Goal: Task Accomplishment & Management: Complete application form

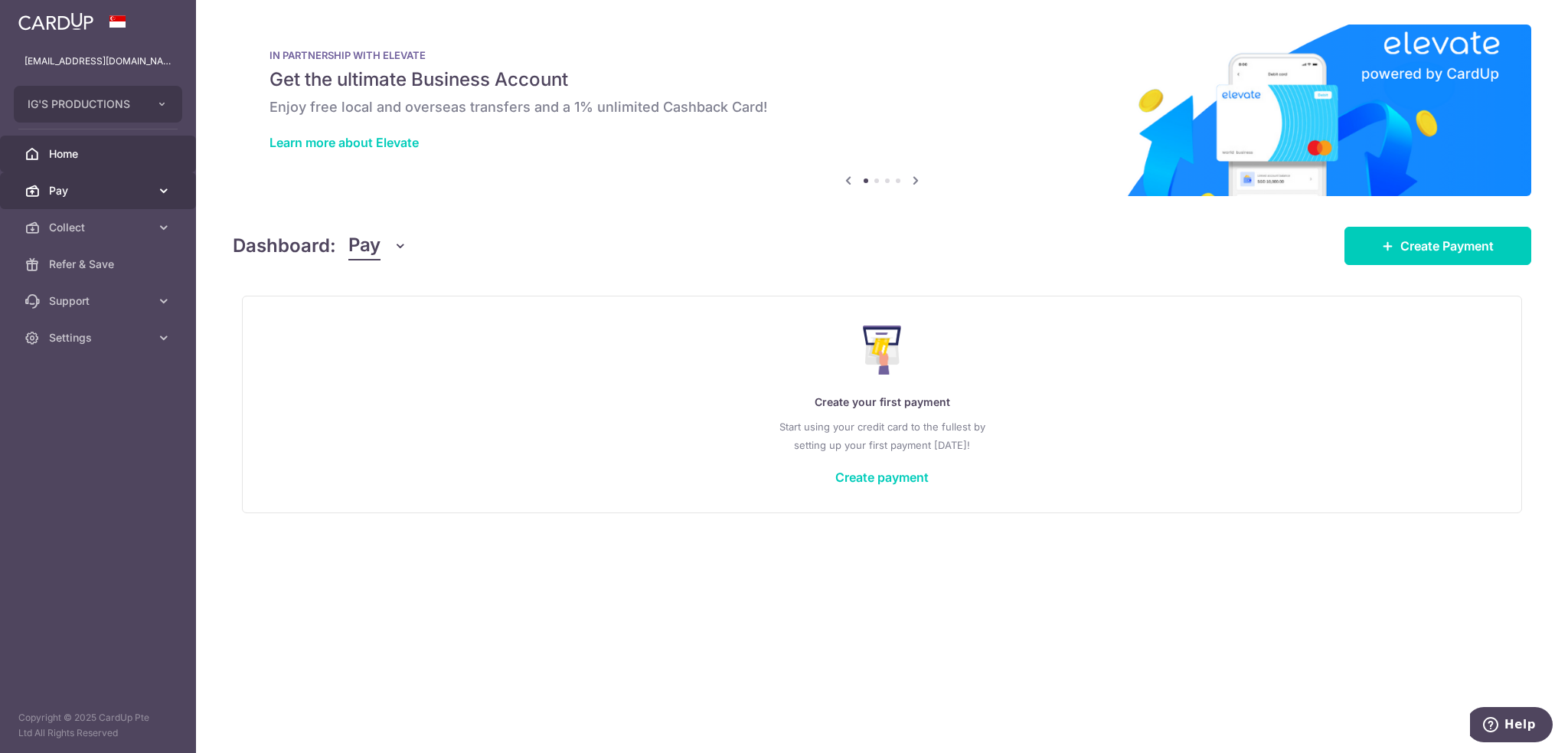
click at [157, 193] on icon at bounding box center [164, 191] width 16 height 16
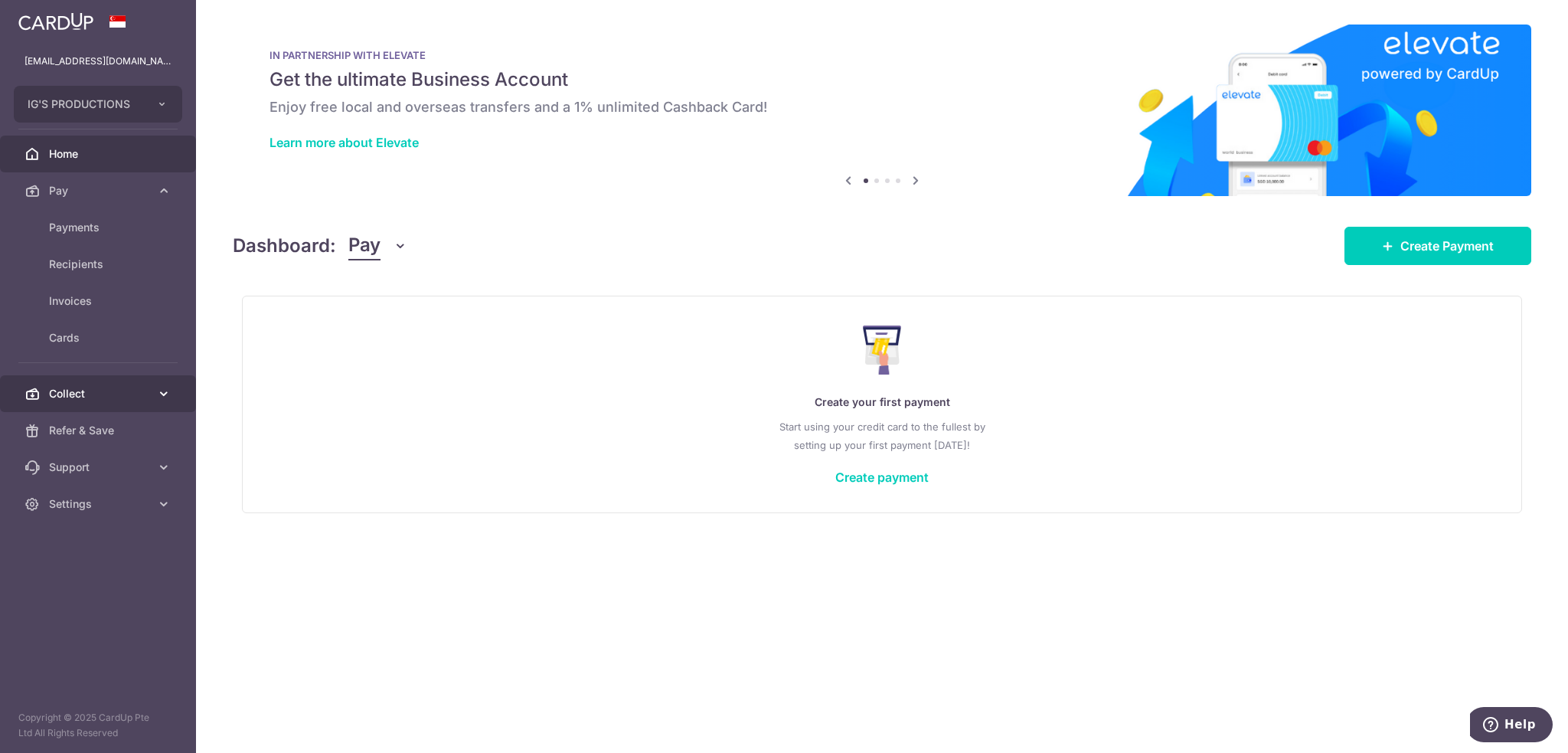
click at [159, 383] on link "Collect" at bounding box center [98, 393] width 196 height 36
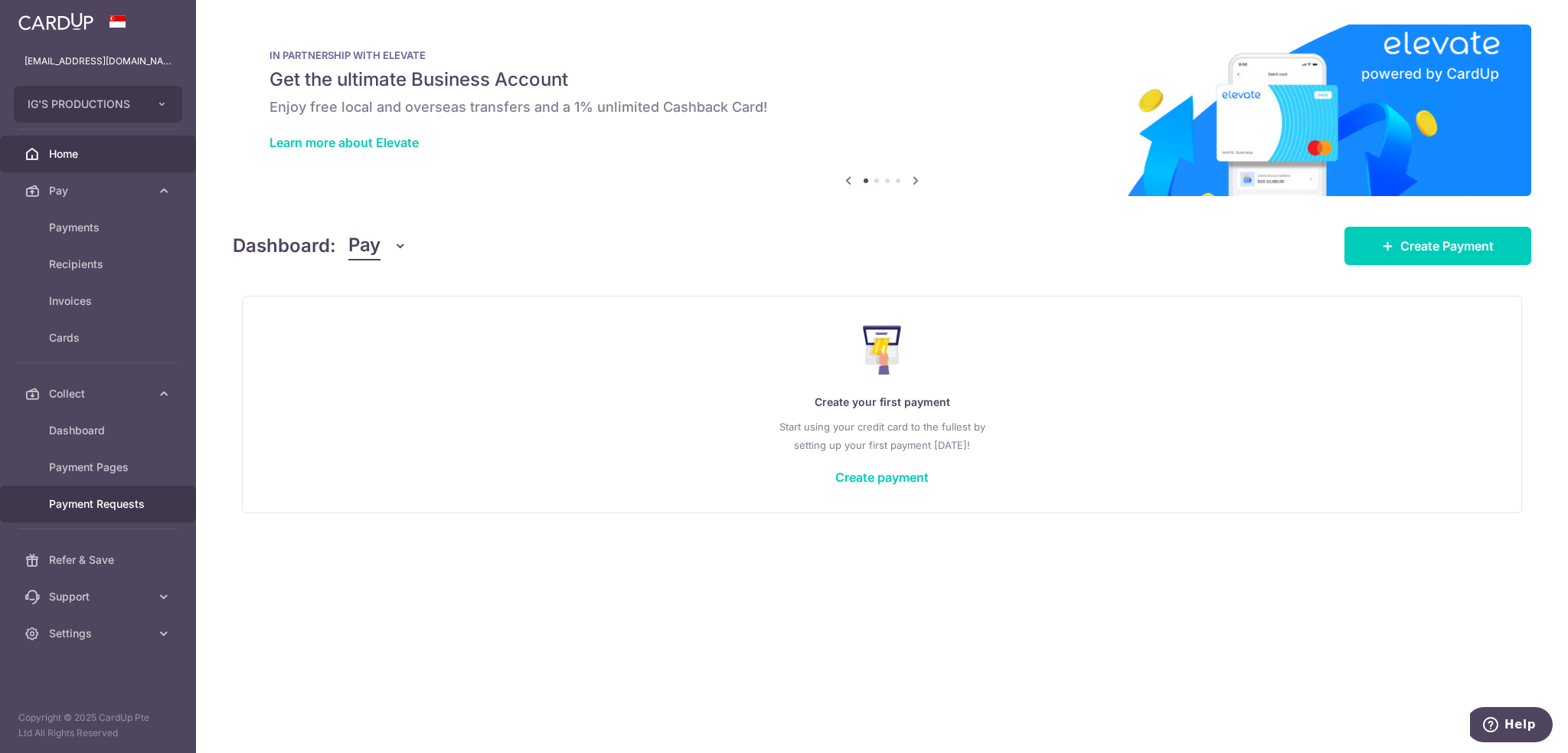
click at [109, 505] on span "Payment Requests" at bounding box center [99, 504] width 101 height 16
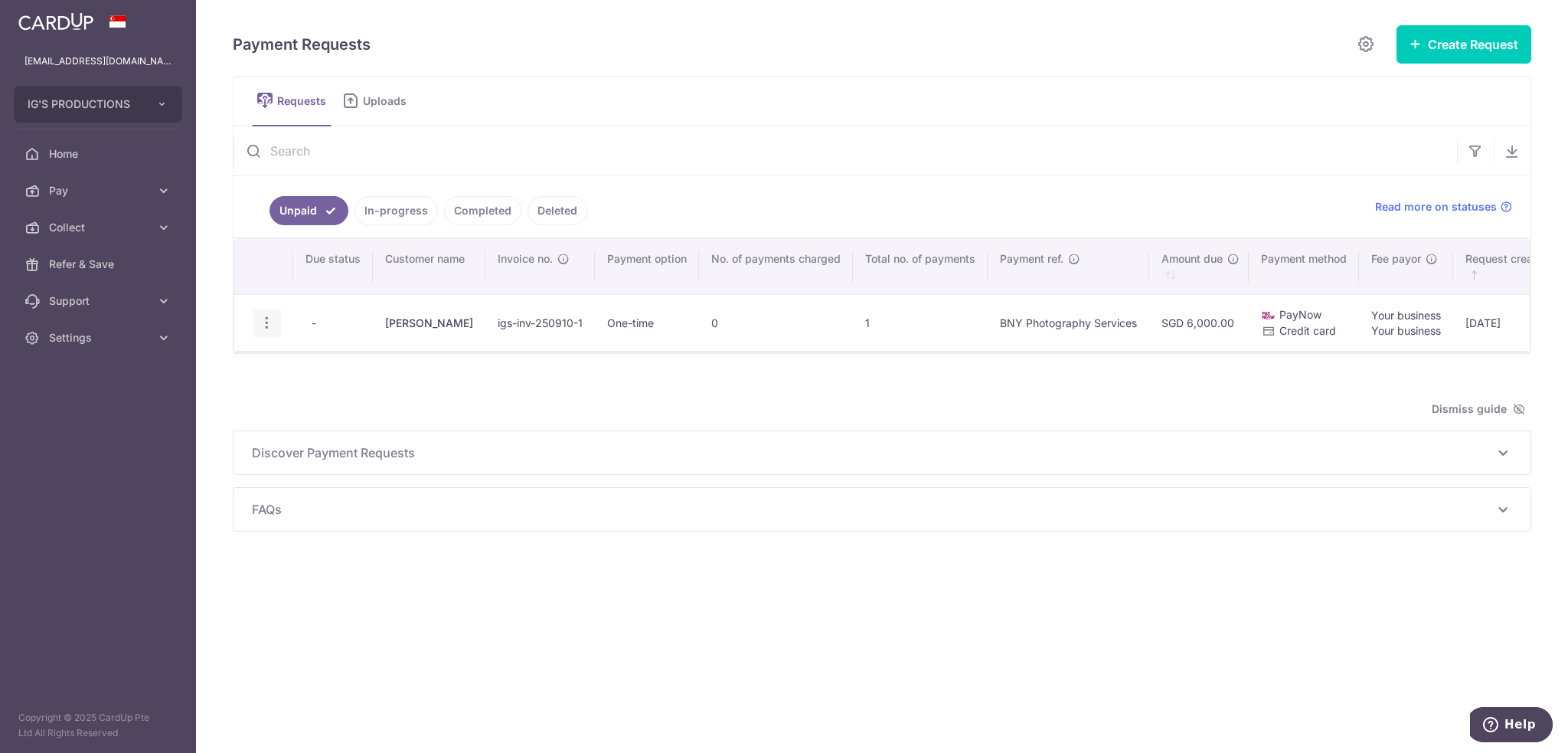
click at [260, 324] on icon "button" at bounding box center [266, 323] width 16 height 16
click at [364, 439] on span "Share Request" at bounding box center [344, 439] width 96 height 19
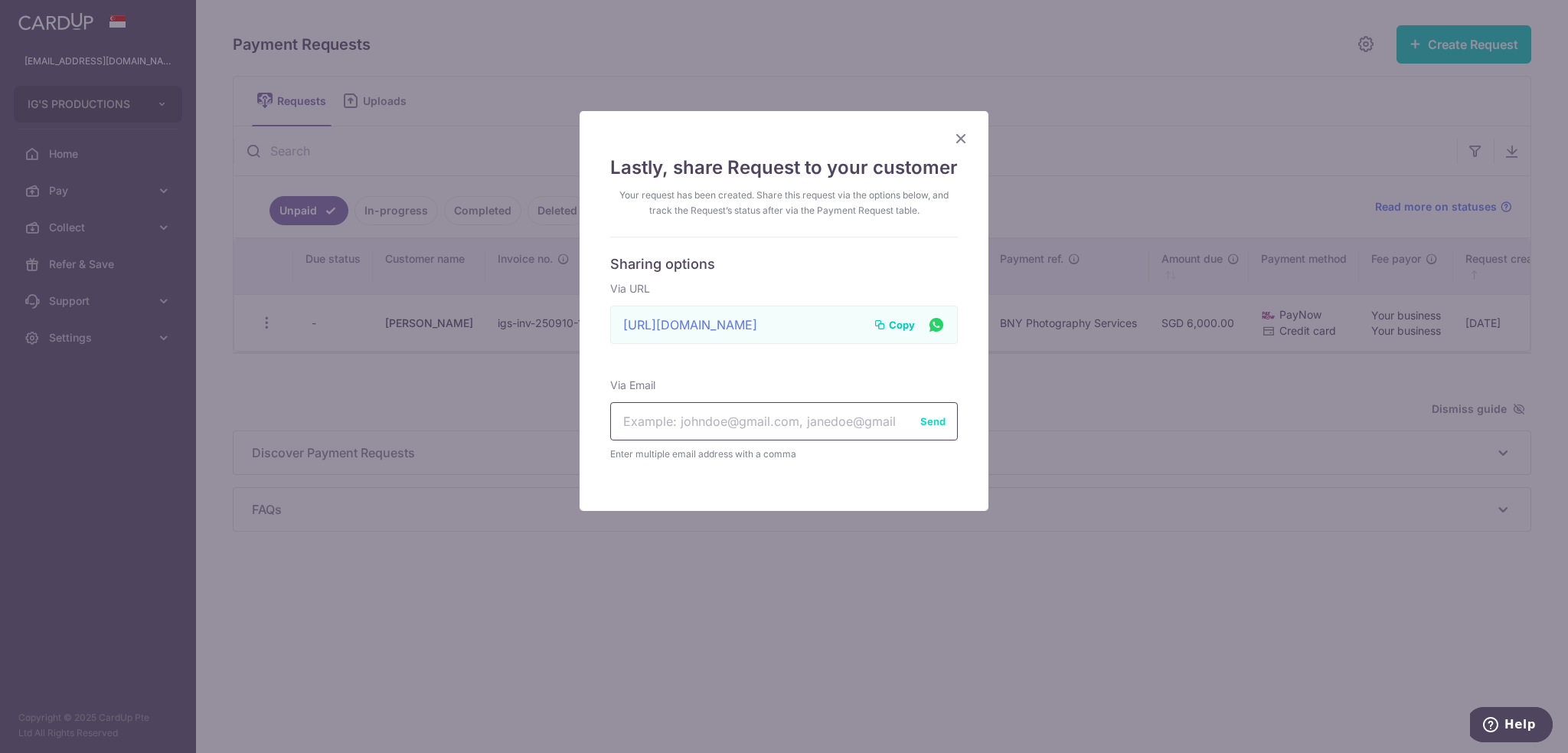
click at [716, 426] on input "text" at bounding box center [784, 421] width 348 height 38
type input "Jaime.liew@bny.com"
click at [927, 422] on button "Send" at bounding box center [933, 422] width 26 height 16
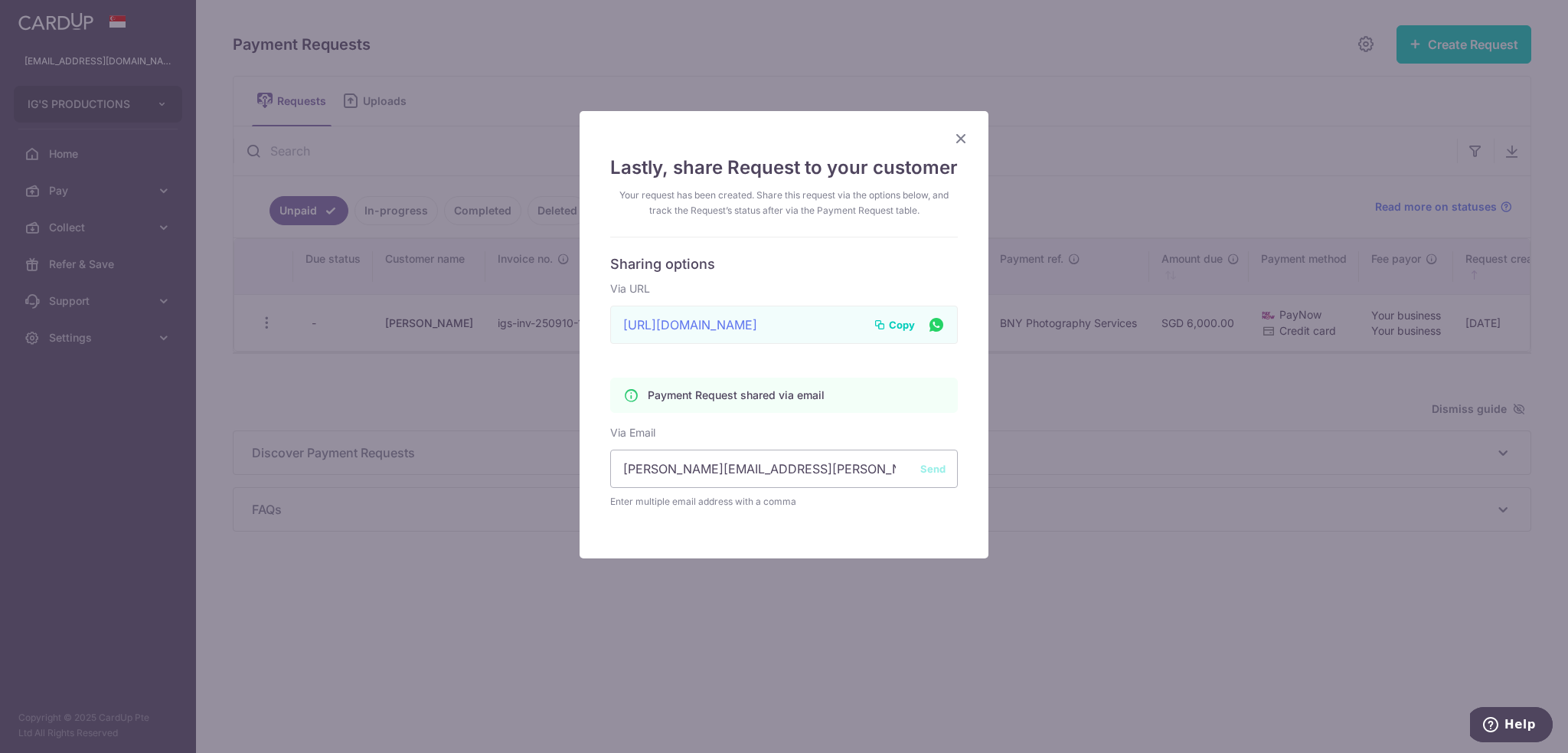
click at [894, 324] on span "Copy" at bounding box center [902, 324] width 26 height 16
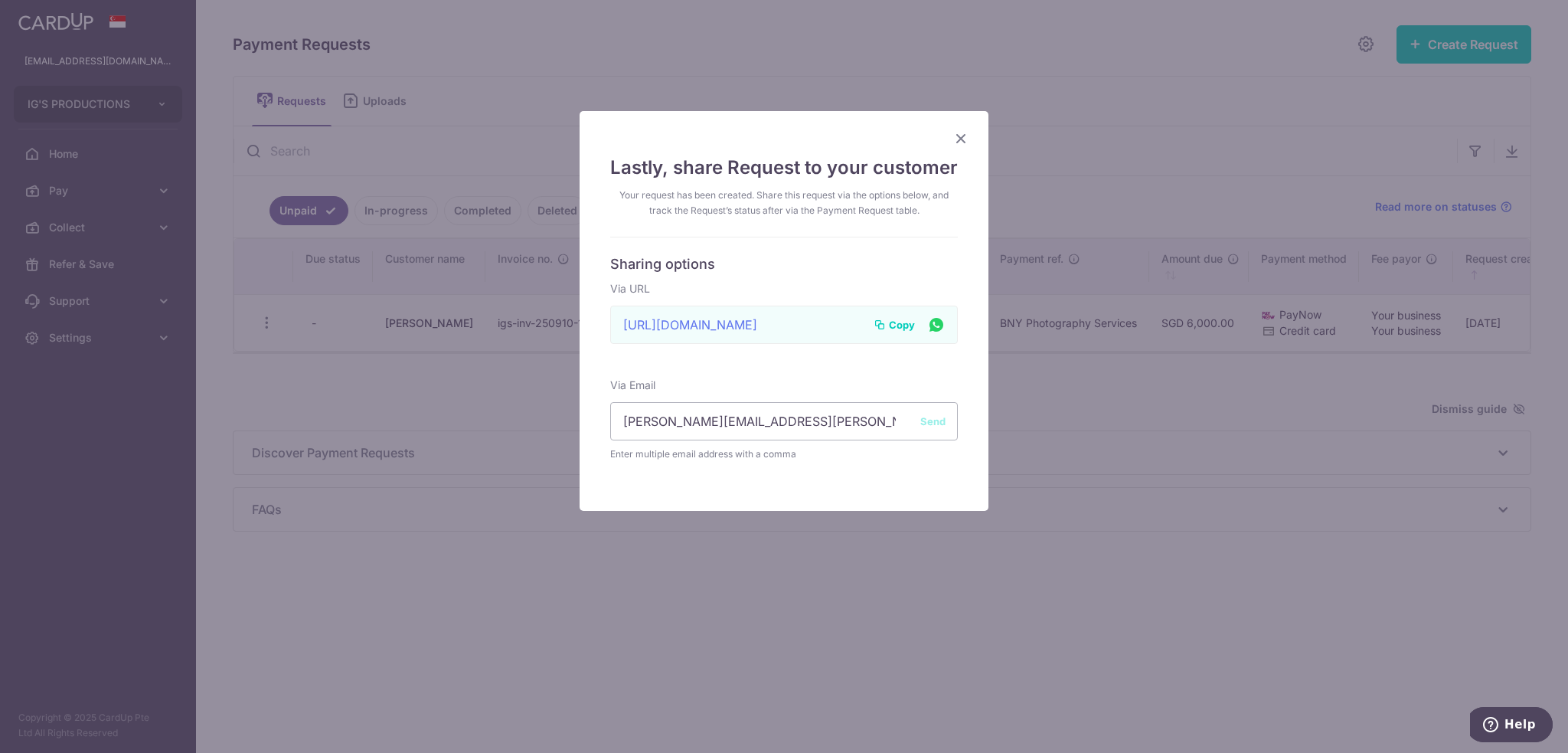
click at [897, 324] on span "Copy" at bounding box center [902, 324] width 26 height 16
click at [1228, 119] on div "Lastly, share Request to your customer Your request has been created. Share thi…" at bounding box center [784, 376] width 1568 height 753
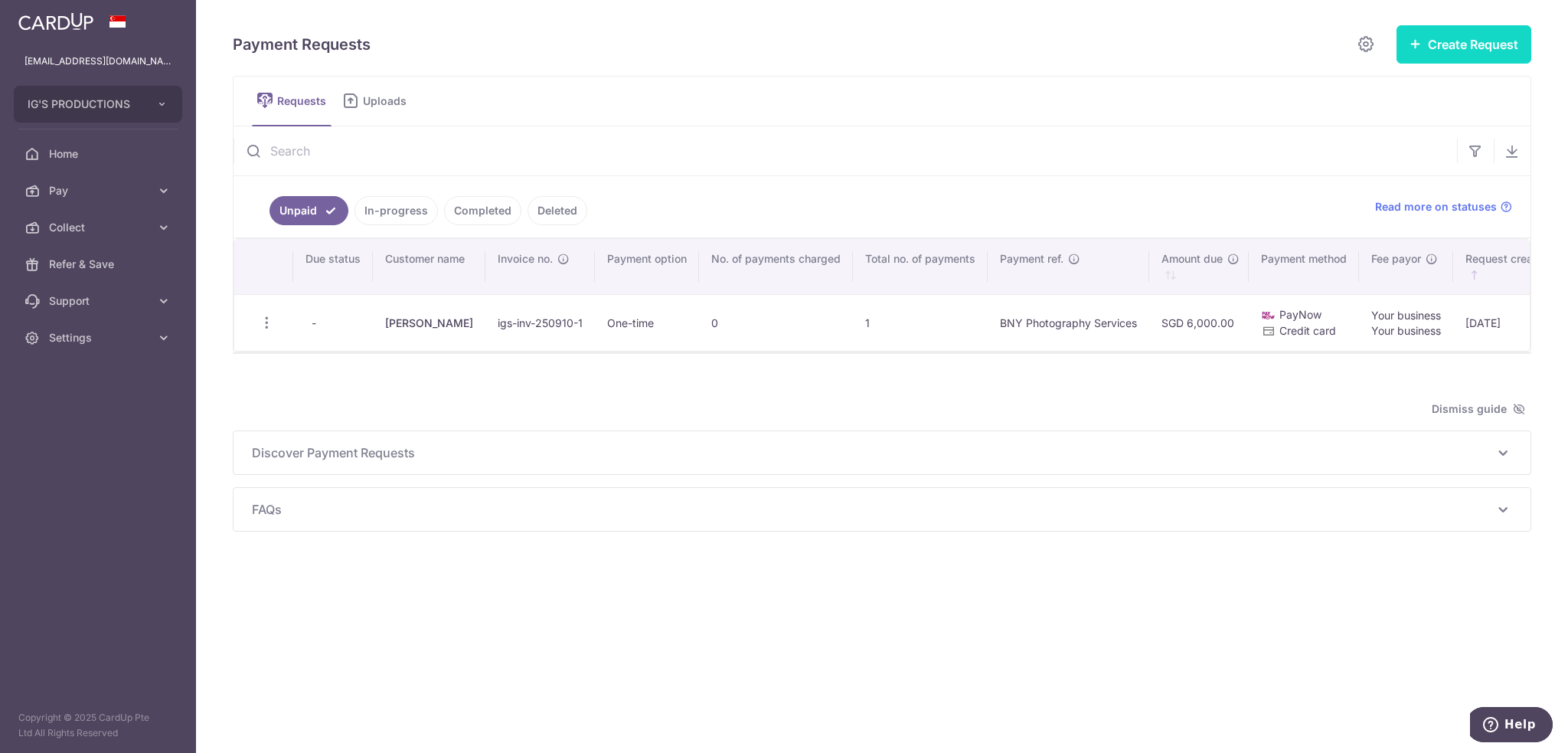
click at [1452, 48] on button "Create Request" at bounding box center [1464, 44] width 135 height 38
click at [1427, 93] on span "Single Request" at bounding box center [1438, 92] width 157 height 19
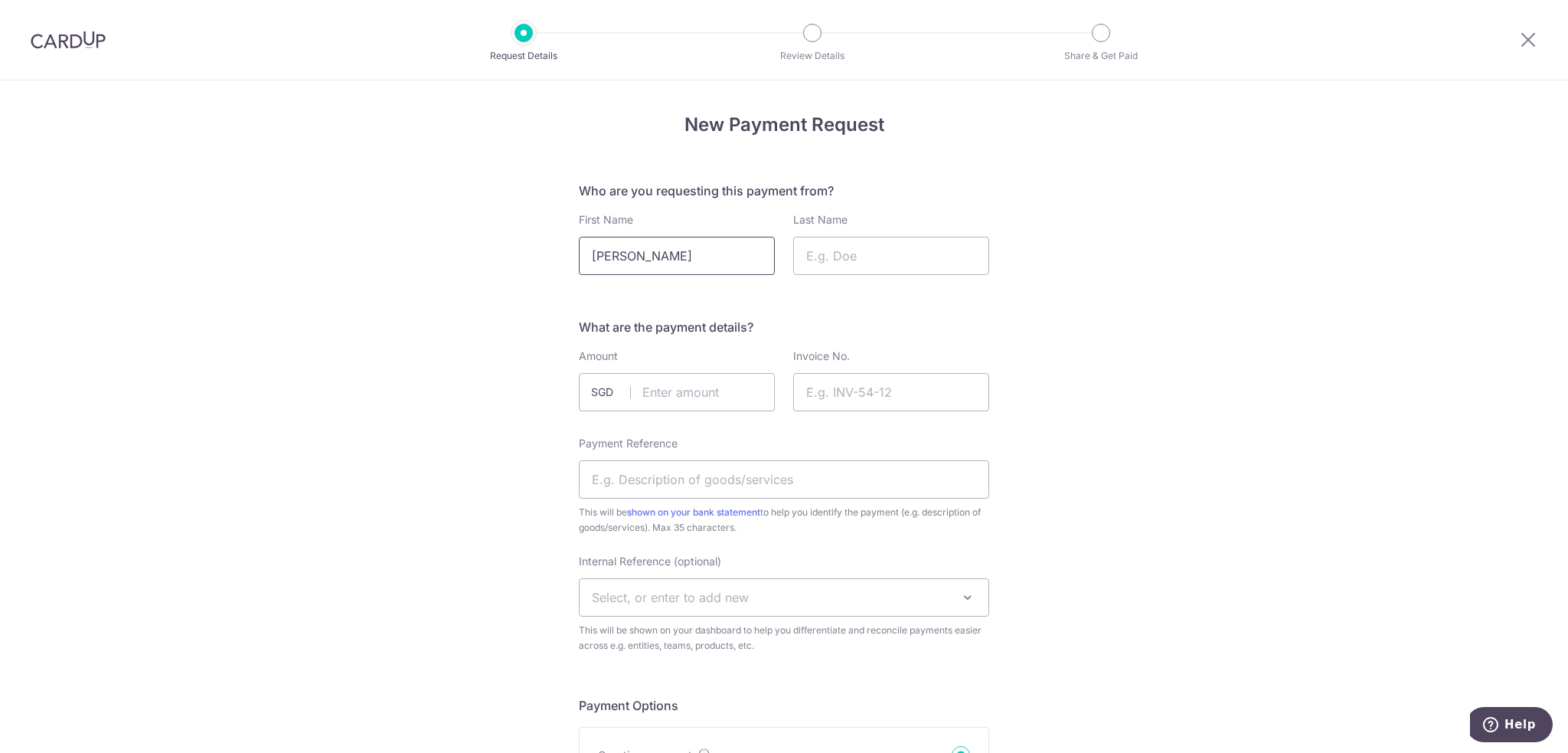
type input "Hui Lai"
type input "Kok"
drag, startPoint x: 727, startPoint y: 385, endPoint x: 735, endPoint y: 397, distance: 14.4
click at [727, 385] on input "text" at bounding box center [677, 391] width 196 height 38
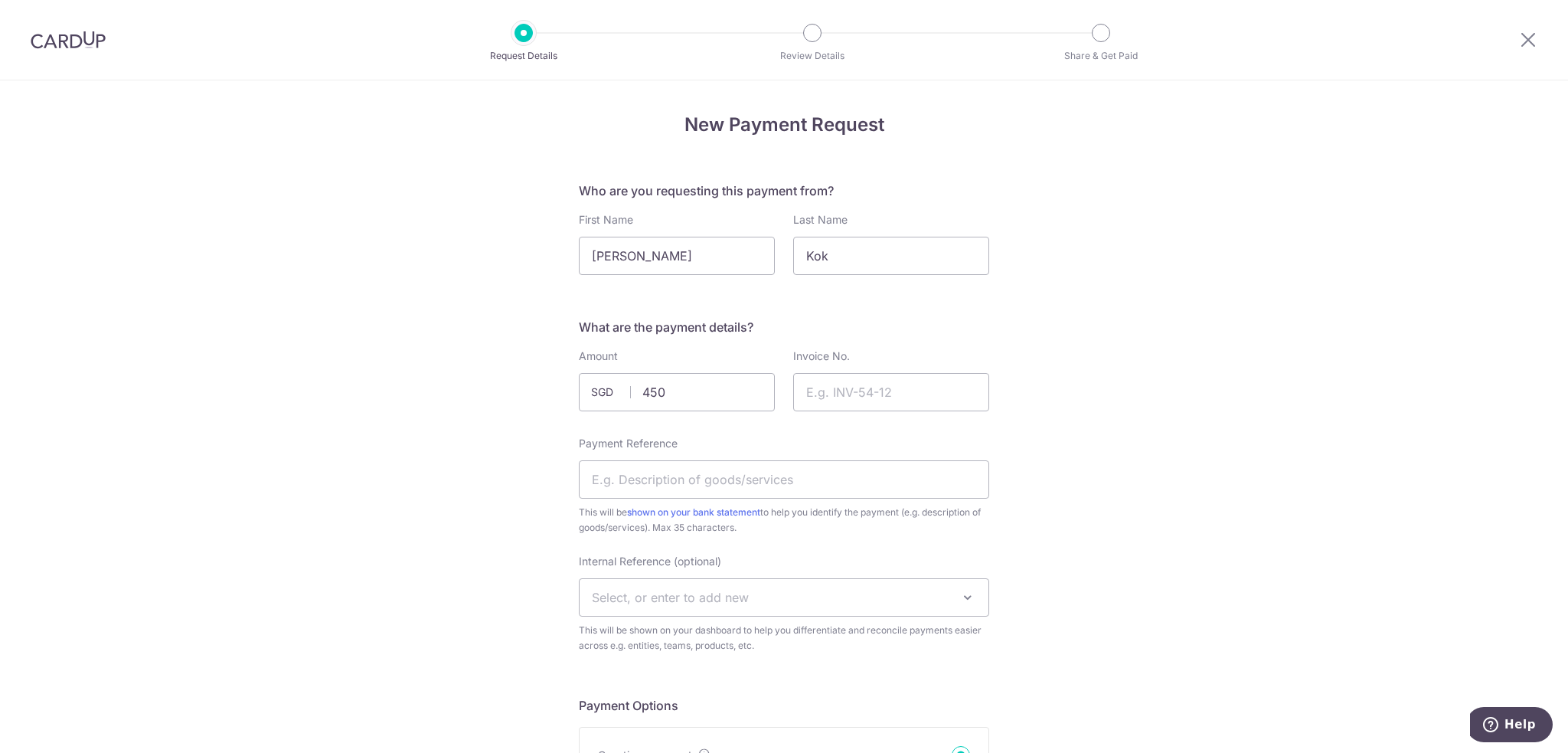
type input "450.00"
click at [871, 393] on input "Invoice No." at bounding box center [891, 391] width 196 height 38
paste input "igs-inv-251017-1"
type input "igs-inv-251017-1"
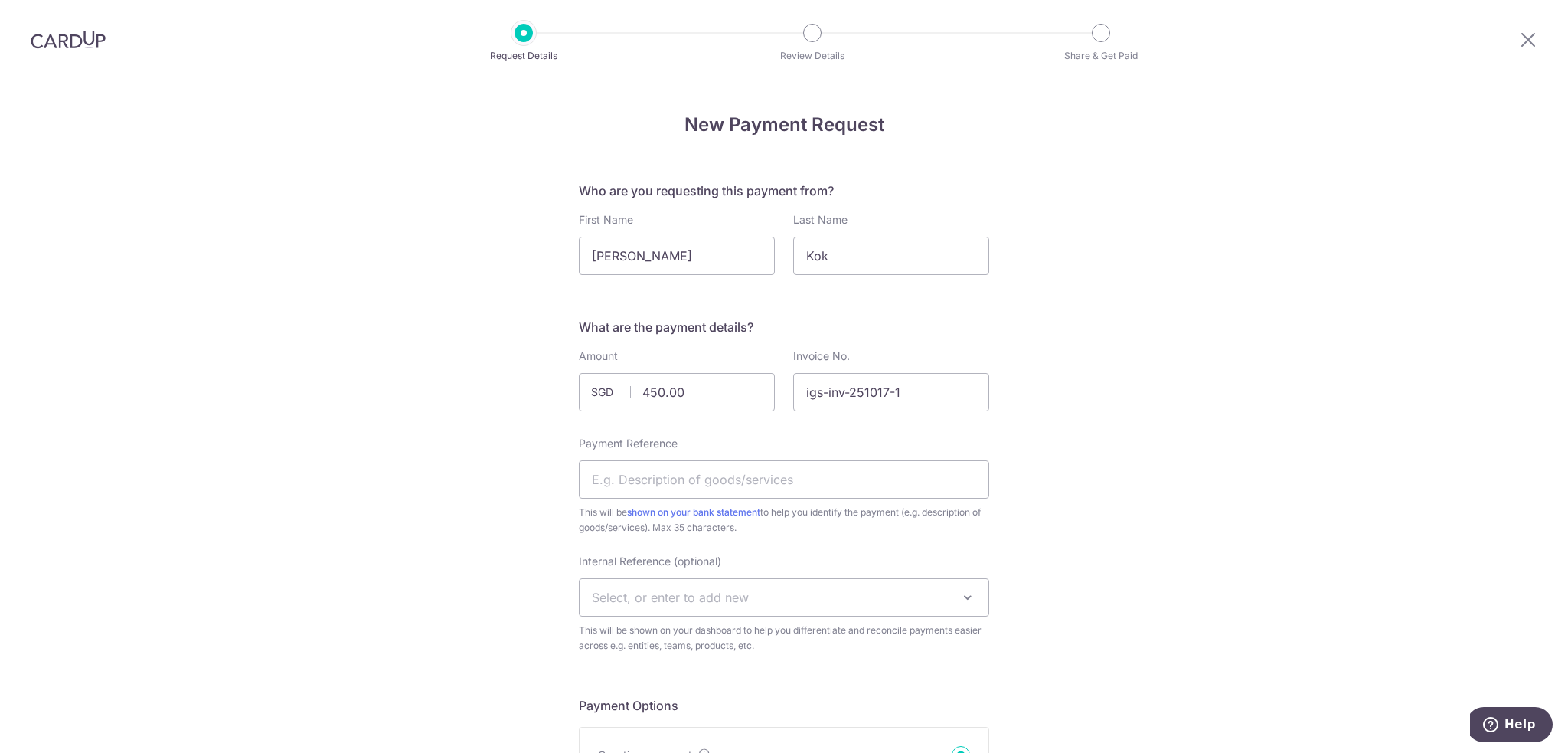
drag, startPoint x: 705, startPoint y: 474, endPoint x: 735, endPoint y: 492, distance: 35.0
click at [705, 474] on input "Payment Reference" at bounding box center [784, 479] width 410 height 38
click at [895, 487] on input "Payment Reference" at bounding box center [784, 479] width 410 height 38
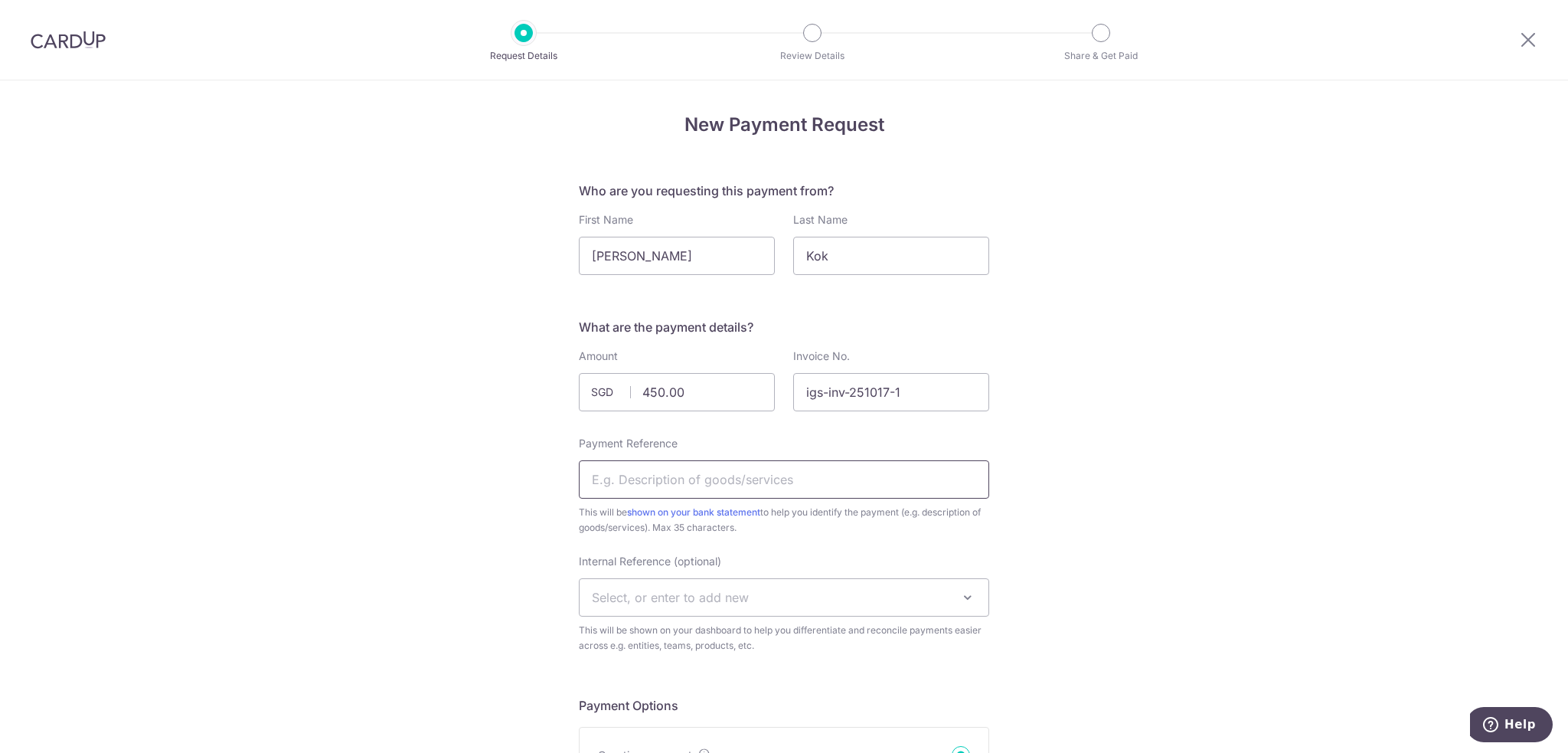
type input "BNY Photography Services"
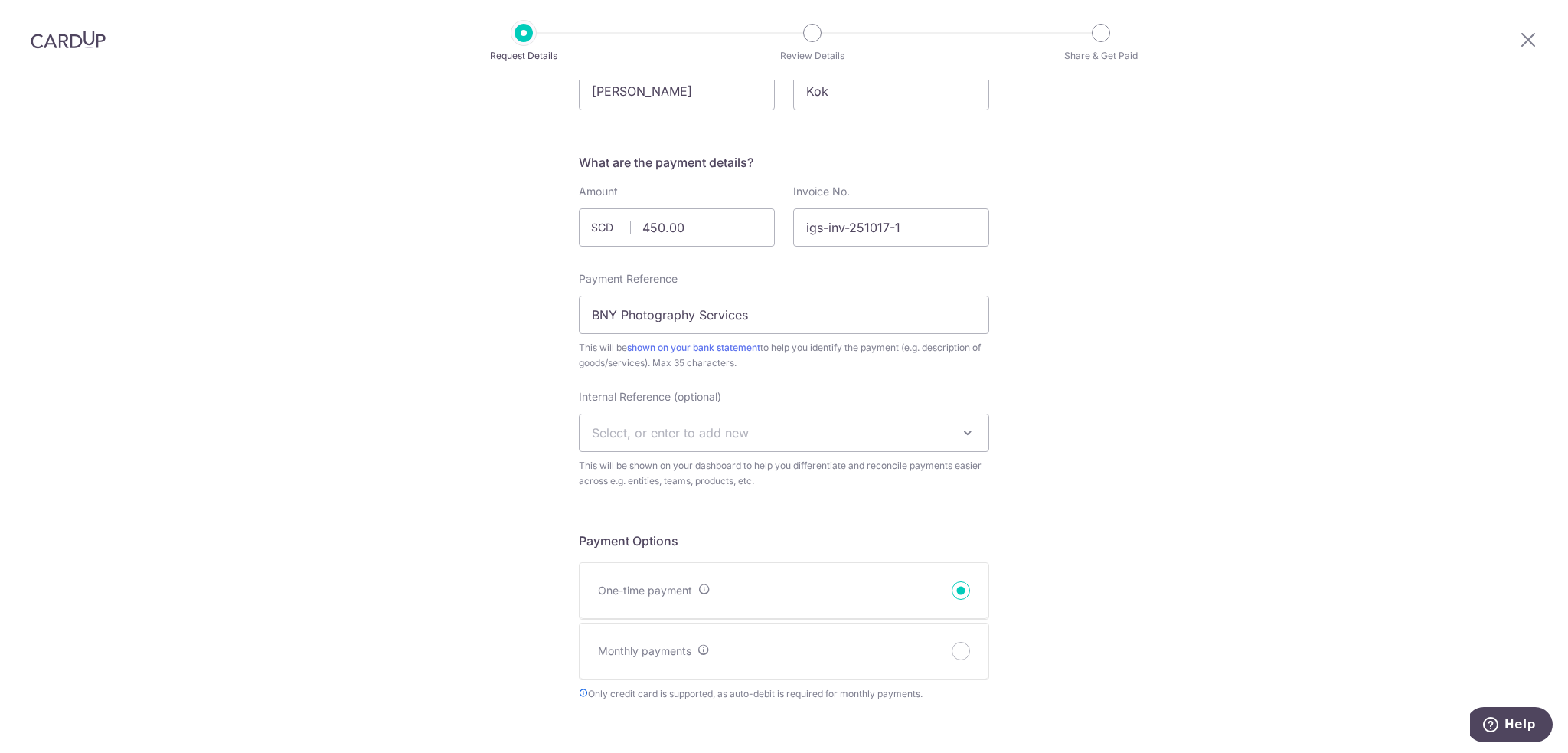
scroll to position [255, 0]
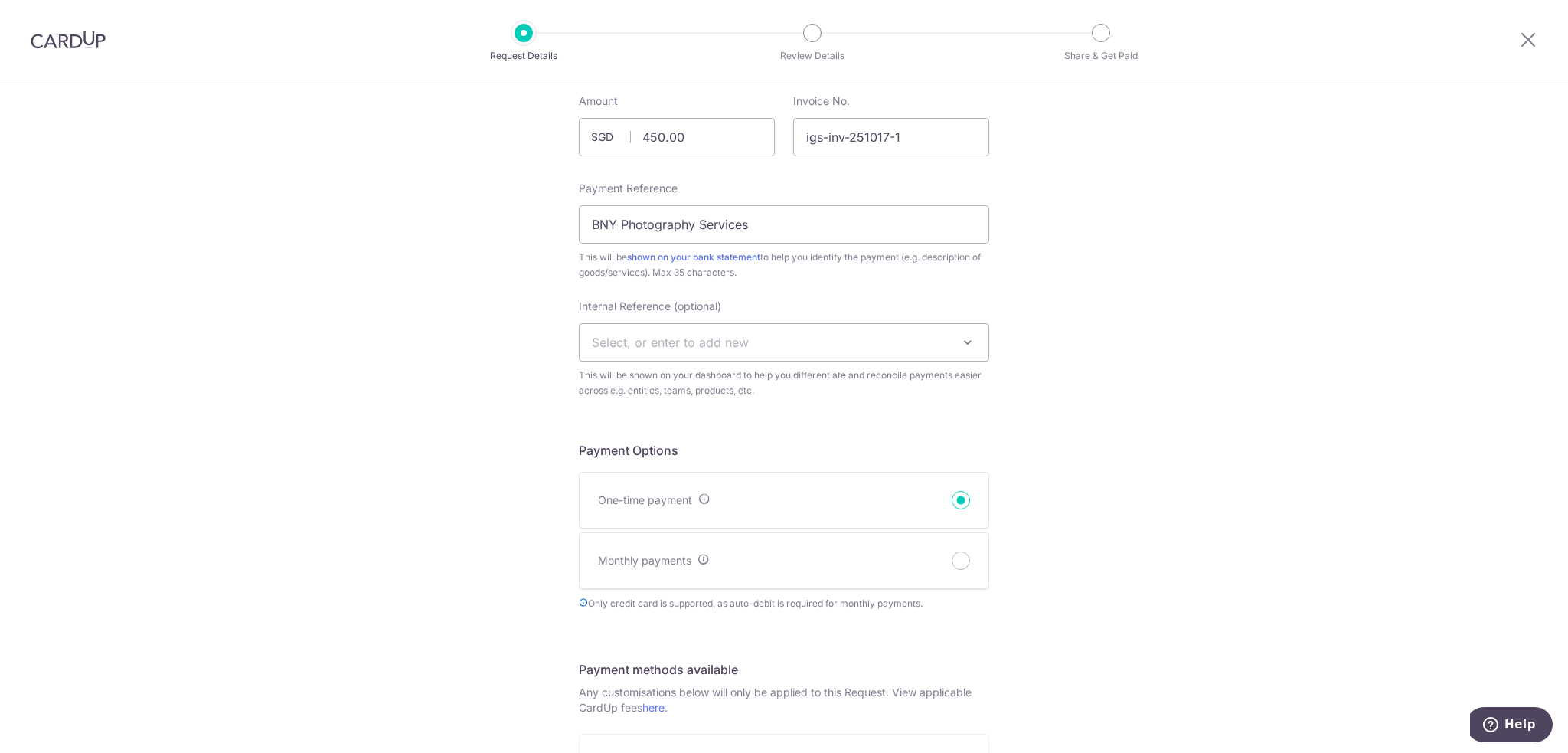
click at [879, 336] on span "Select, or enter to add new" at bounding box center [784, 342] width 409 height 36
select select "bny singapore"
click at [1197, 466] on div "New Payment Request Who are you requesting this payment from? First Name Hui La…" at bounding box center [784, 650] width 1568 height 1650
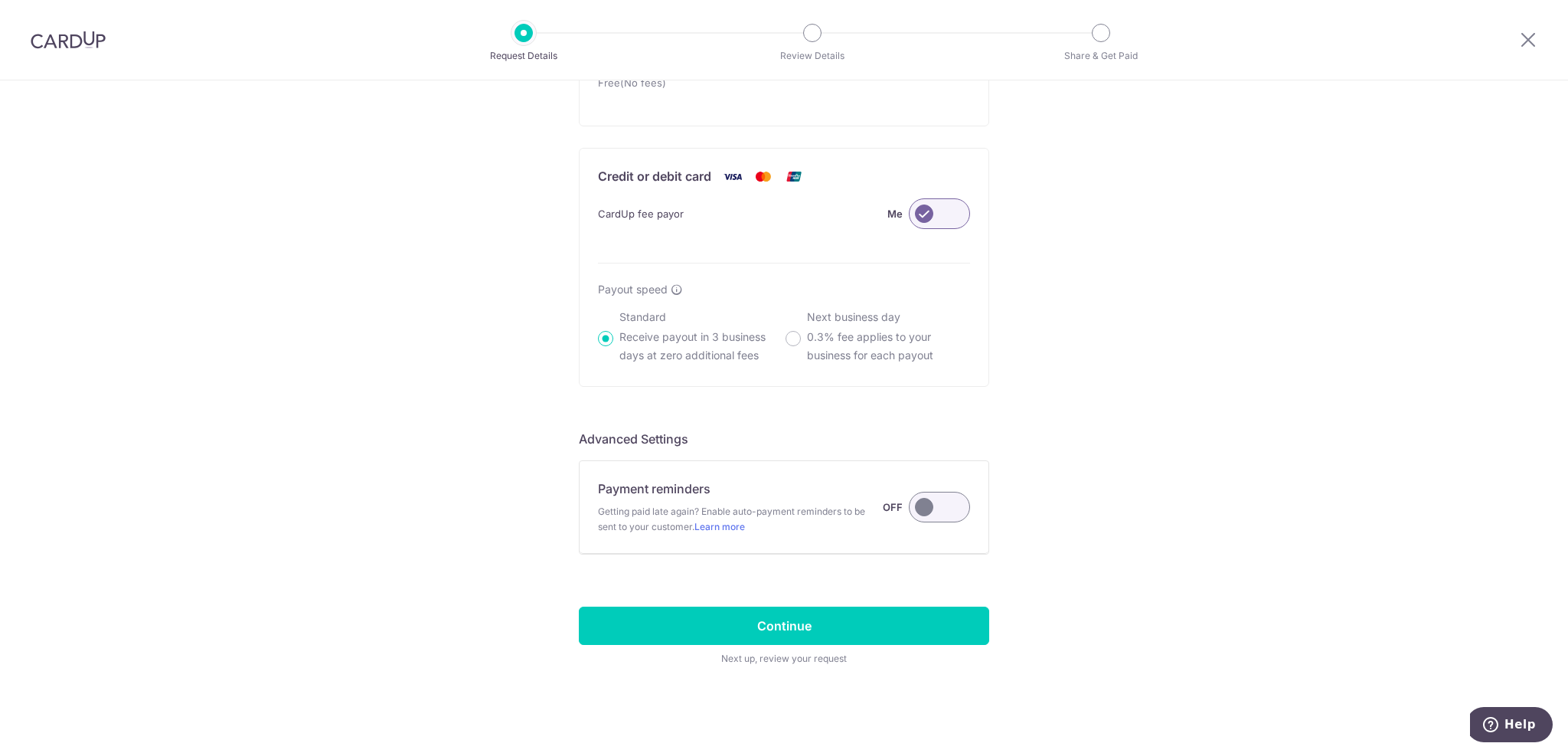
scroll to position [974, 0]
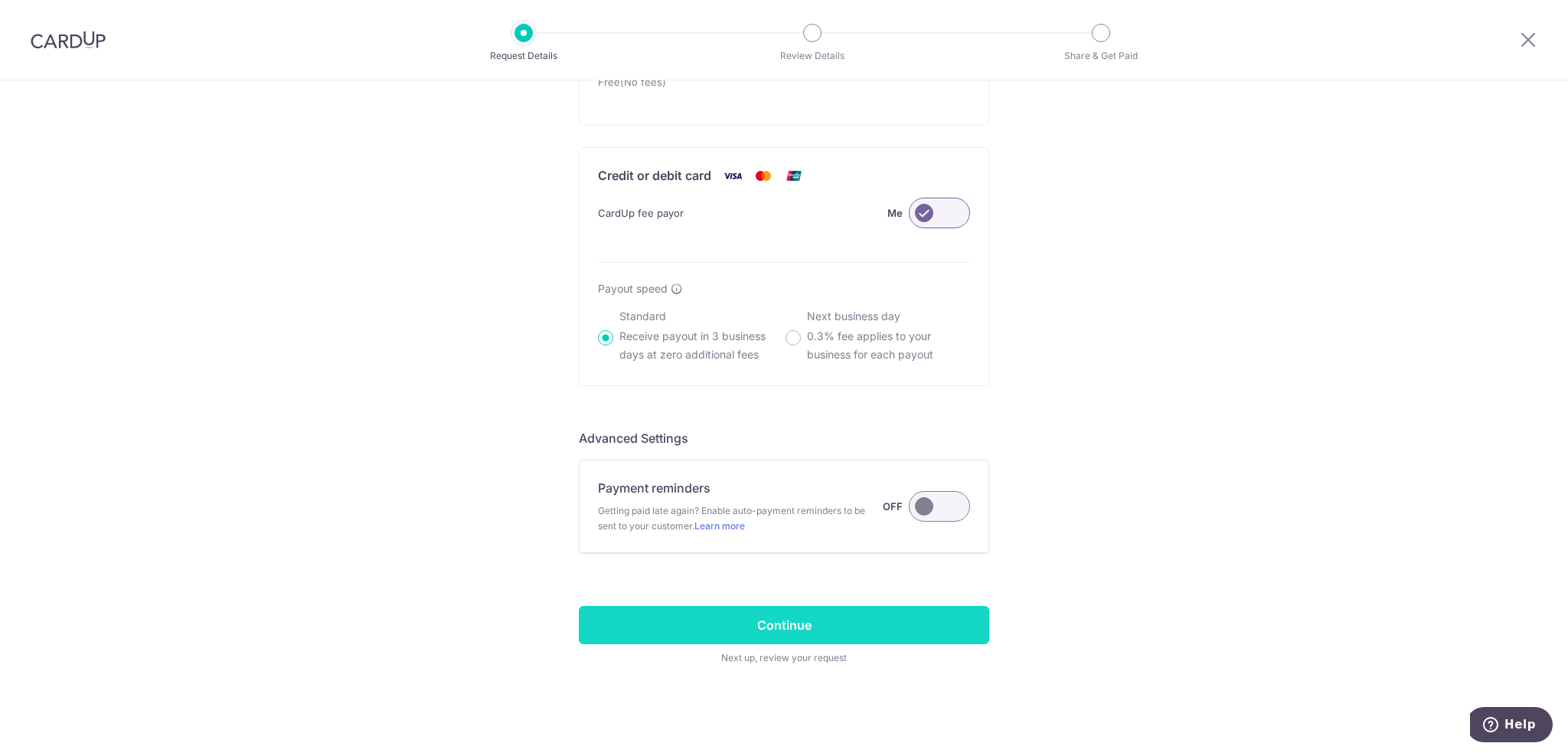
click at [798, 620] on input "Continue" at bounding box center [784, 624] width 410 height 38
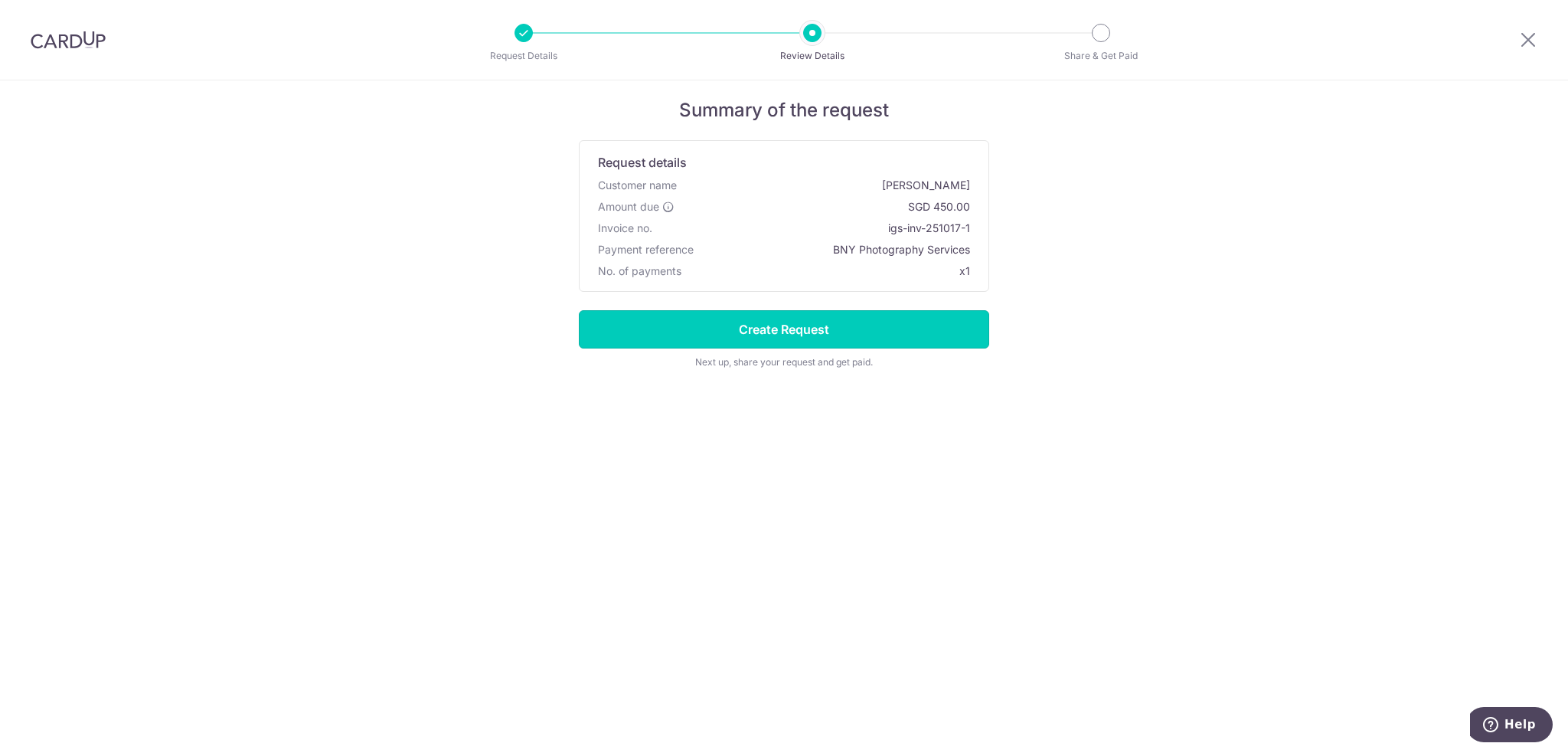
click at [790, 321] on input "Create Request" at bounding box center [784, 329] width 410 height 38
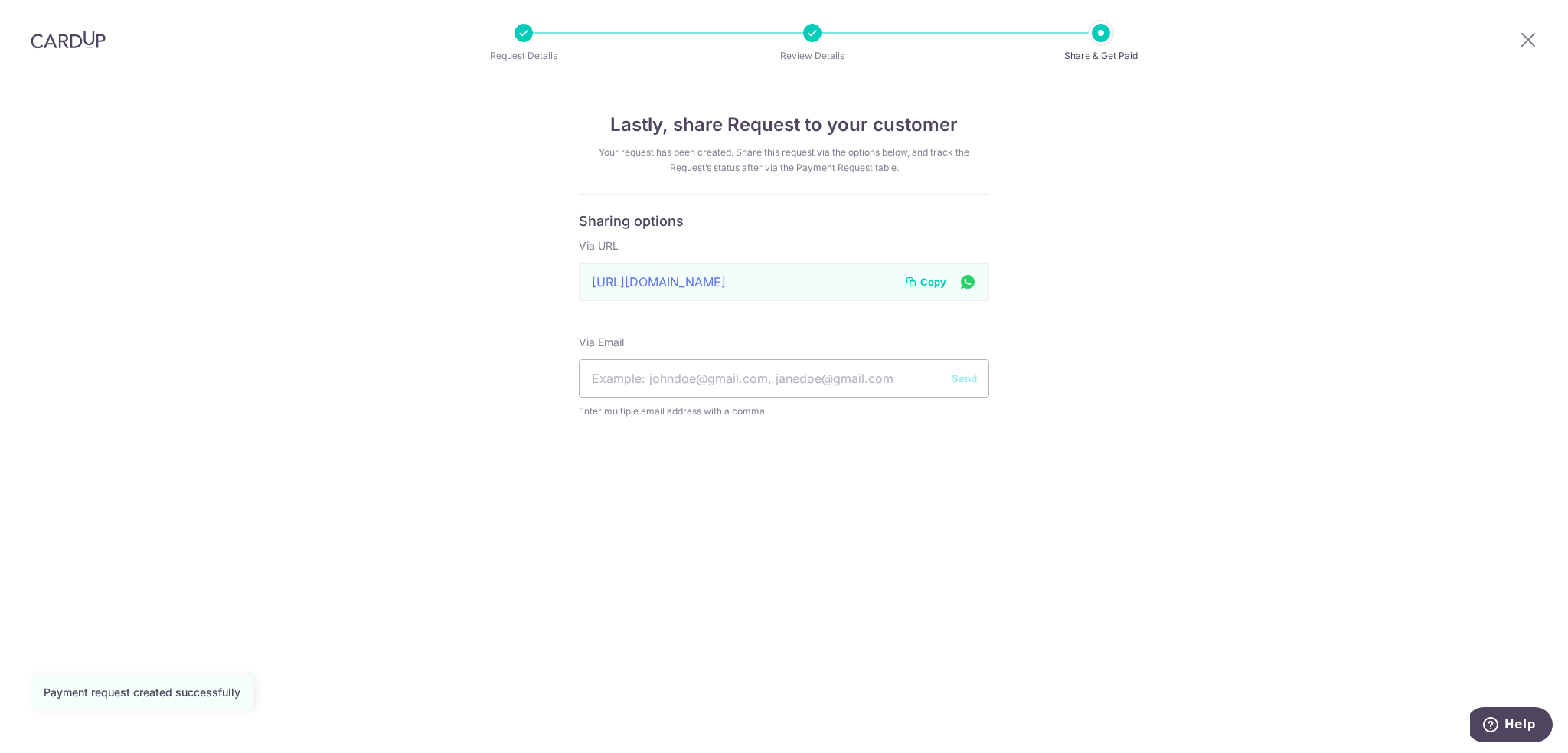
click at [939, 280] on span "Copy" at bounding box center [933, 282] width 26 height 16
